Goal: Transaction & Acquisition: Purchase product/service

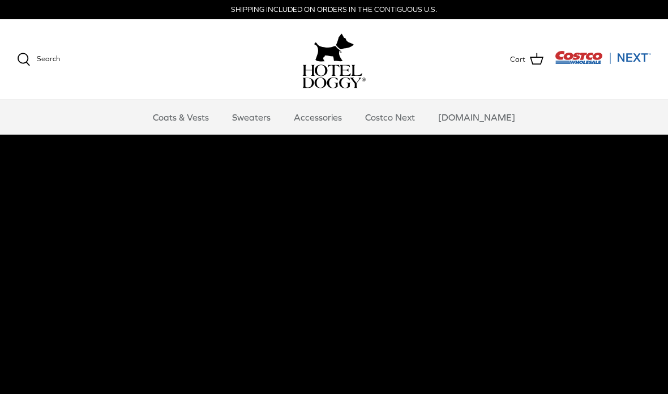
click at [275, 112] on link "Sweaters" at bounding box center [251, 117] width 59 height 34
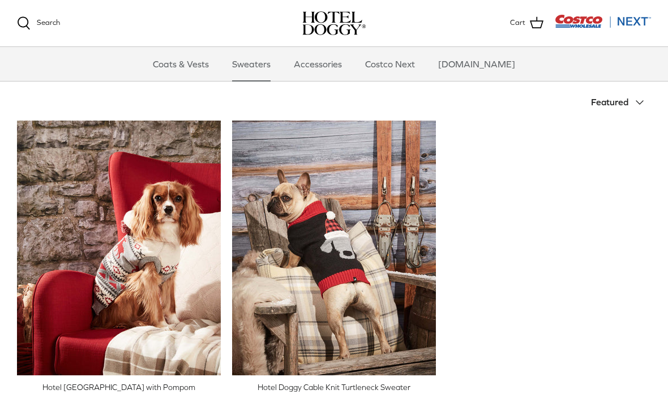
scroll to position [205, 0]
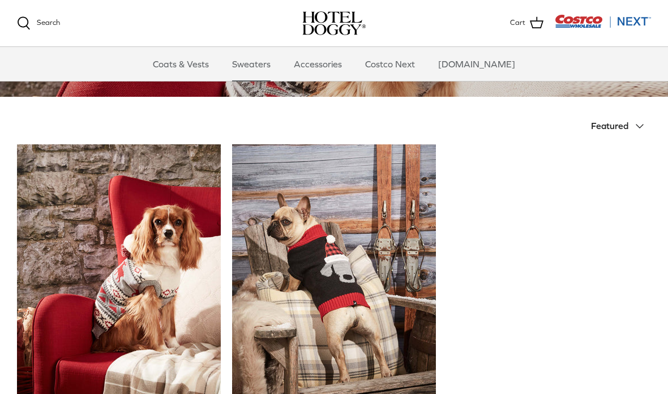
click at [186, 67] on link "Coats & Vests" at bounding box center [181, 64] width 76 height 34
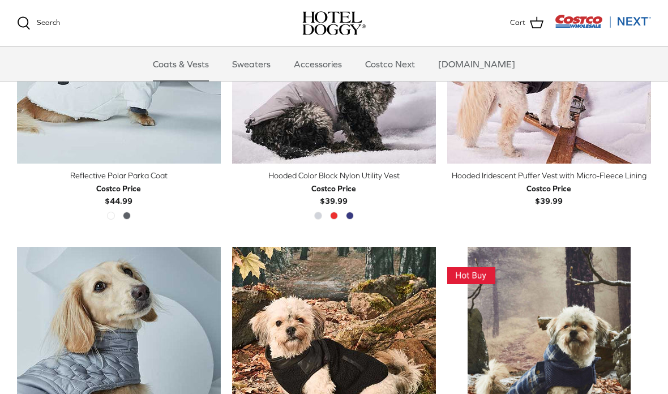
scroll to position [961, 0]
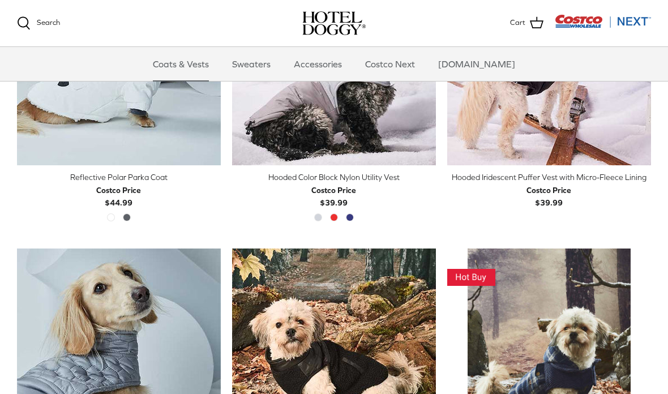
click at [345, 57] on link "Accessories" at bounding box center [318, 64] width 69 height 34
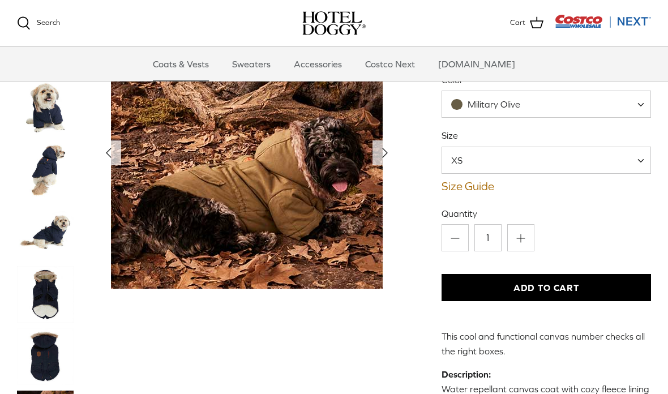
scroll to position [185, 0]
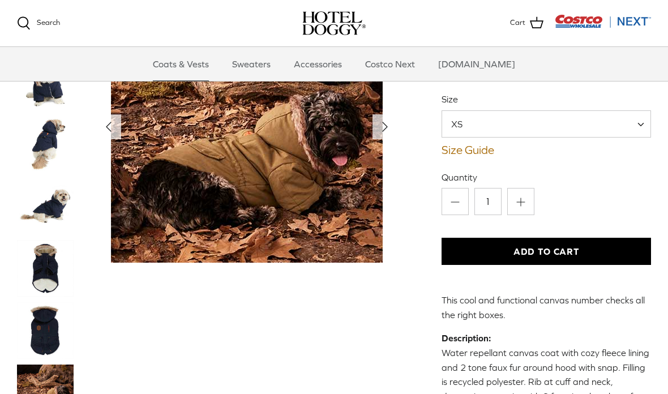
click at [549, 122] on span "XS" at bounding box center [546, 123] width 209 height 27
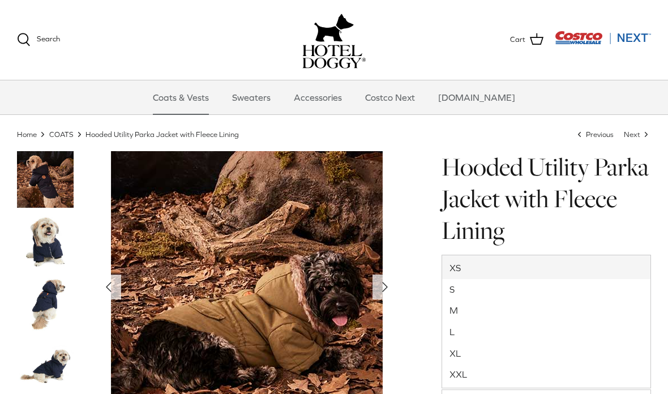
scroll to position [48, 0]
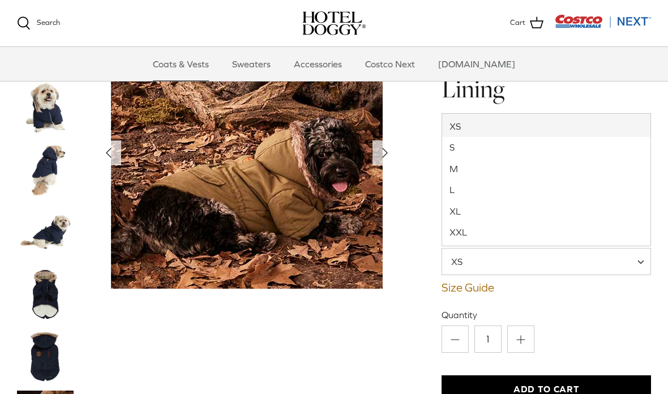
click at [569, 80] on ul "Coats & Vests Sweaters Accessories Costco Next Costco.com" at bounding box center [334, 64] width 668 height 34
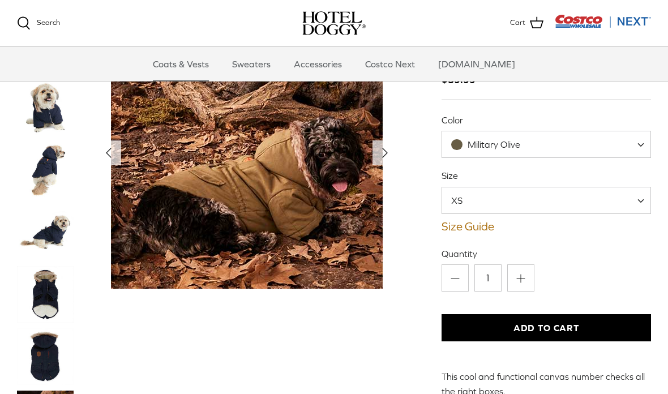
scroll to position [108, 0]
click at [561, 140] on span "Military Olive" at bounding box center [546, 144] width 209 height 27
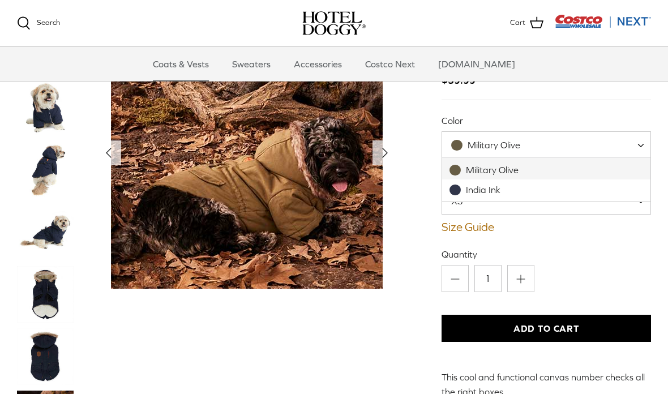
select select "India Ink"
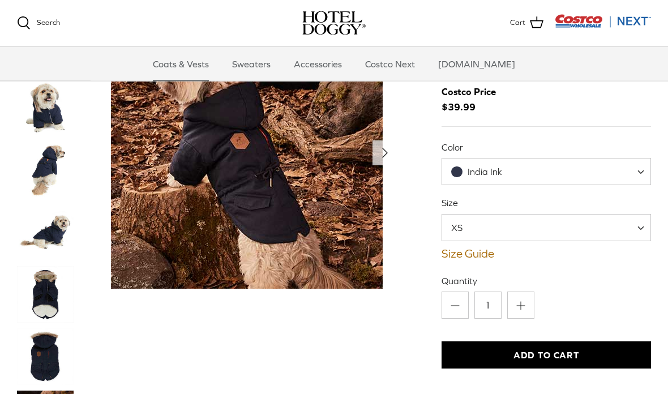
scroll to position [79, 0]
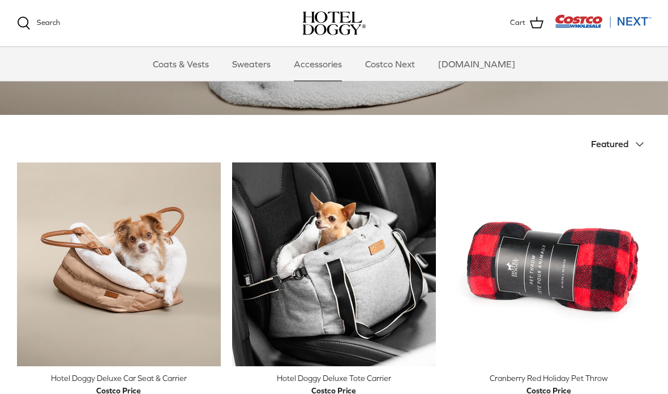
scroll to position [254, 0]
